Goal: Information Seeking & Learning: Understand process/instructions

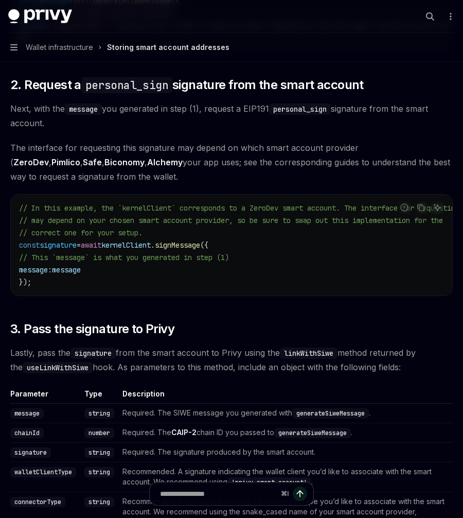
scroll to position [680, 0]
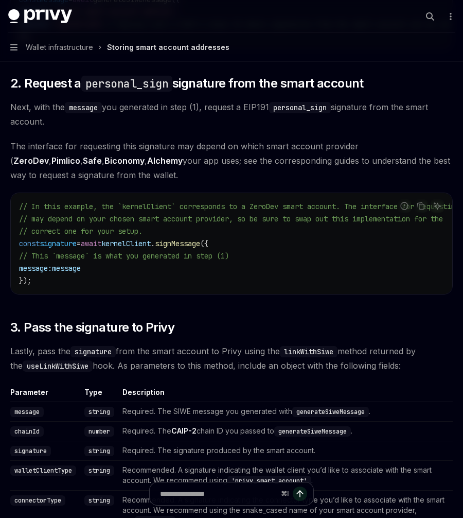
click at [128, 253] on code "// In this example, the `kernelClient` corresponds to a ZeroDev smart account. …" at bounding box center [251, 243] width 465 height 86
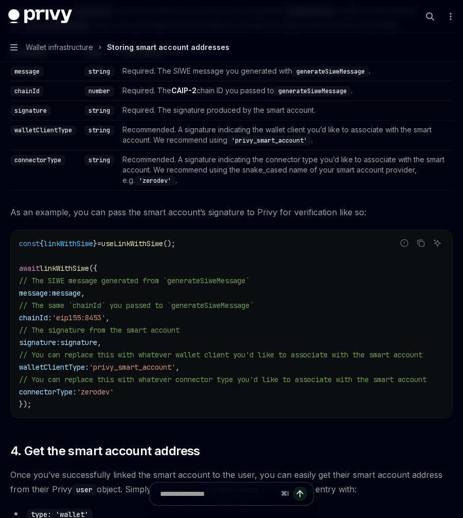
scroll to position [1070, 0]
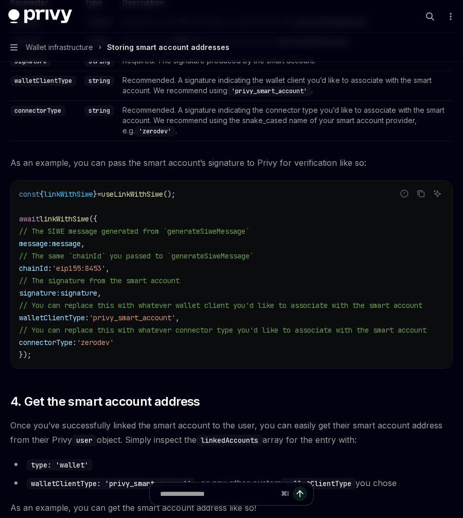
click at [346, 67] on td "Required. The signature produced by the smart account." at bounding box center [285, 61] width 335 height 20
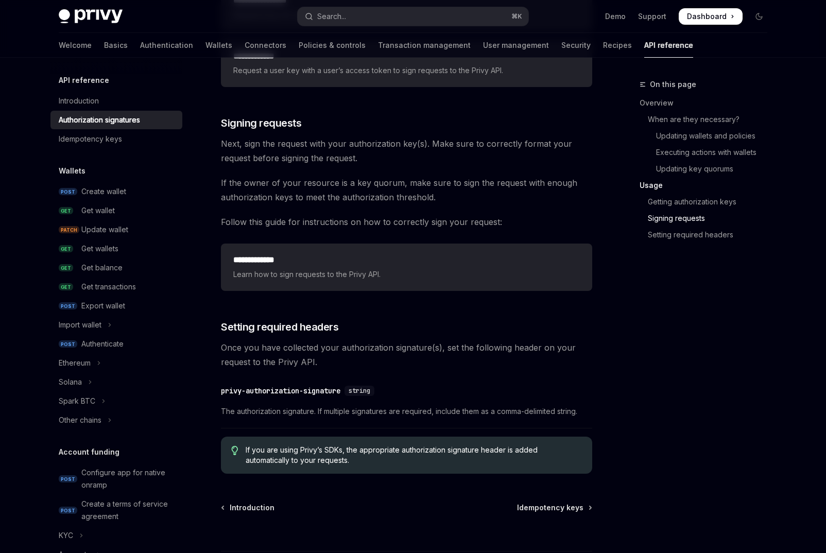
scroll to position [1452, 0]
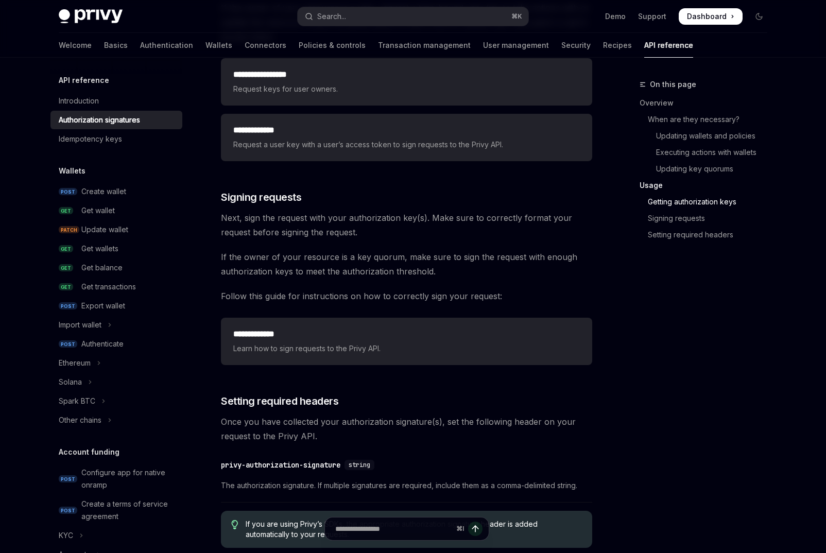
click at [486, 330] on h2 "**********" at bounding box center [406, 334] width 346 height 12
type textarea "*"
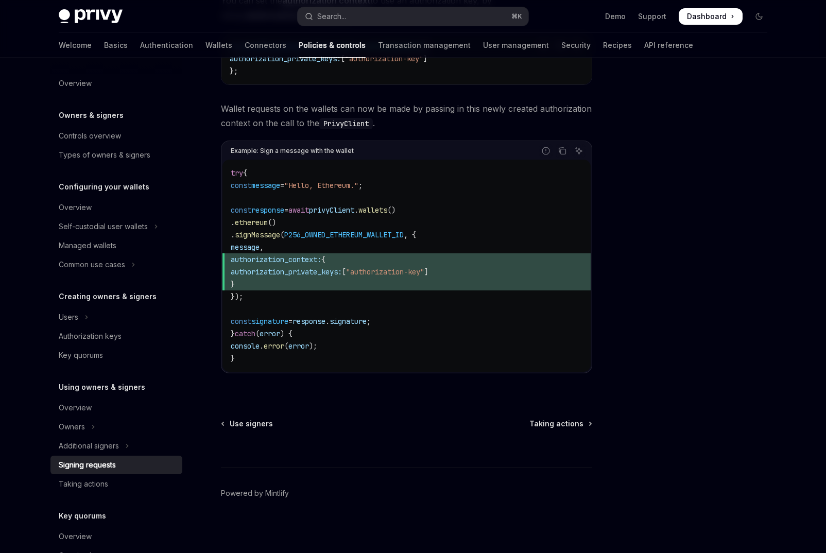
scroll to position [432, 0]
click at [354, 206] on span "privyClient" at bounding box center [331, 208] width 45 height 9
click at [280, 231] on span "signMessage" at bounding box center [257, 233] width 45 height 9
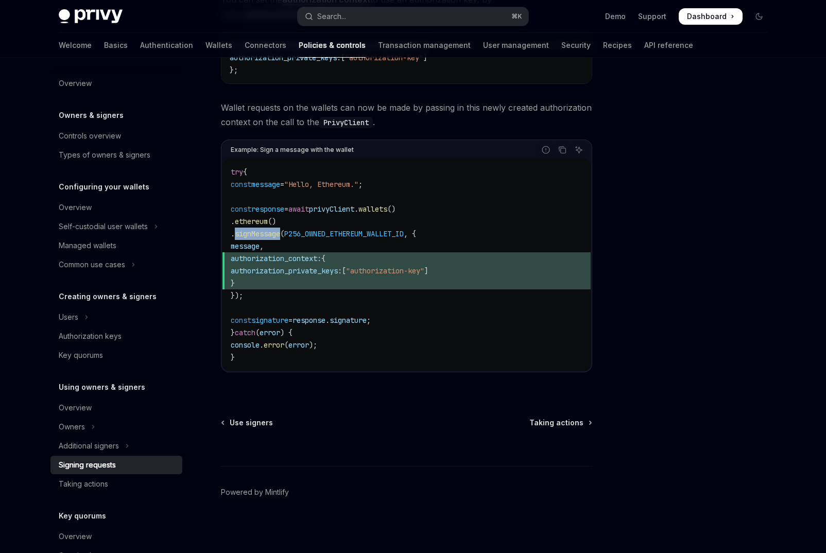
copy span "signMessage"
